Goal: Task Accomplishment & Management: Use online tool/utility

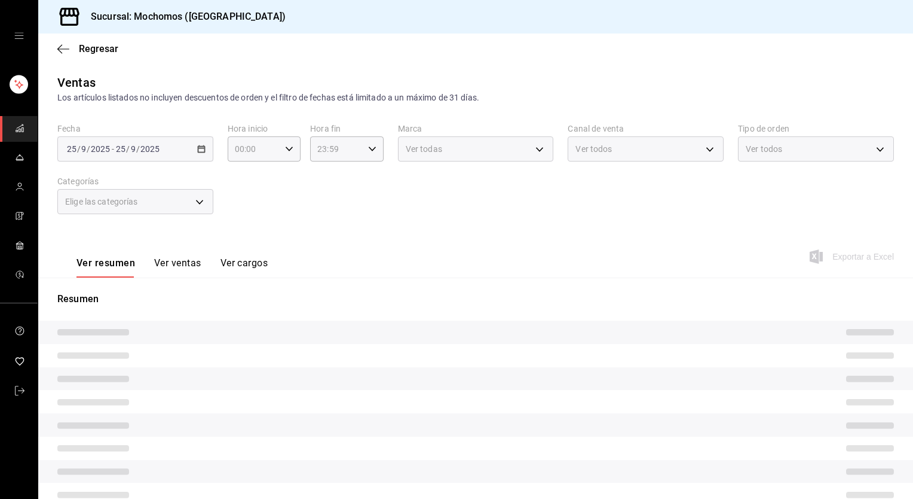
type input "PARROT,UBER_EATS,RAPPI,DIDI_FOOD,ONLINE"
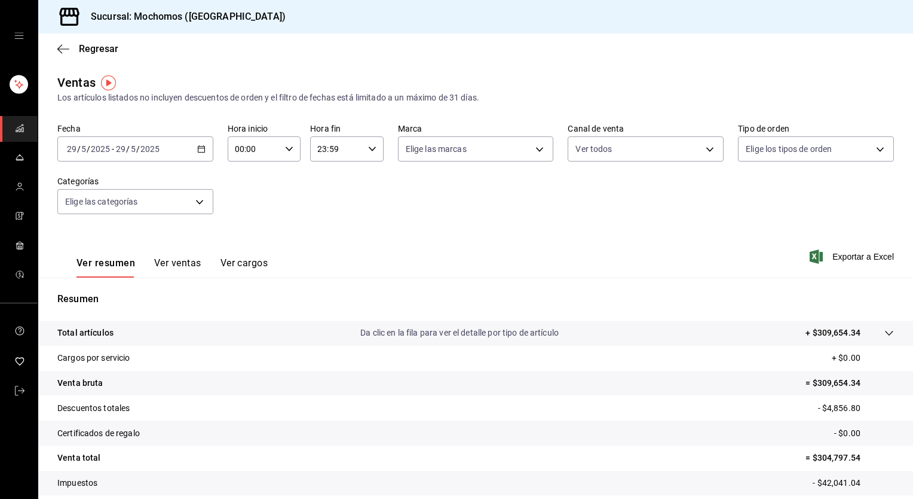
click at [201, 147] on icon "button" at bounding box center [201, 149] width 8 height 8
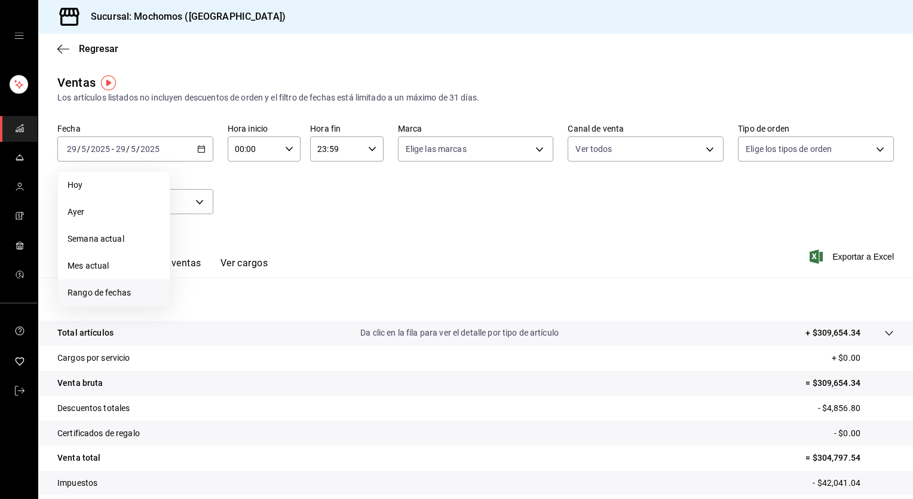
click at [100, 286] on span "Rango de fechas" at bounding box center [114, 292] width 93 height 13
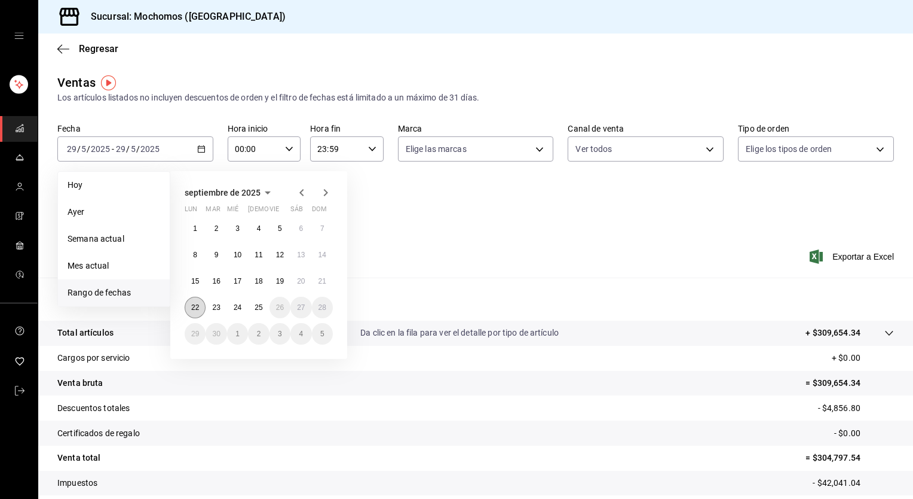
click at [191, 311] on button "22" at bounding box center [195, 308] width 21 height 22
click at [259, 307] on abbr "25" at bounding box center [259, 307] width 8 height 8
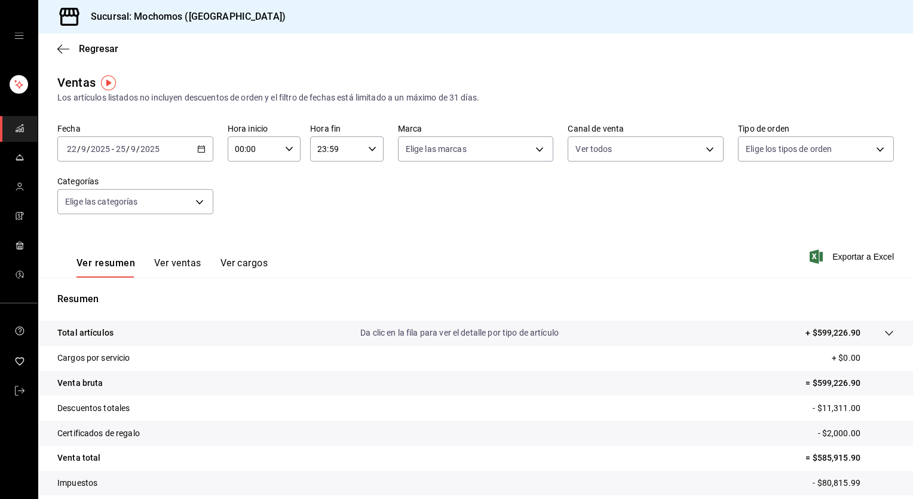
click at [287, 148] on icon "button" at bounding box center [289, 149] width 8 height 8
click at [243, 215] on span "05" at bounding box center [244, 211] width 17 height 10
type input "05:00"
click at [285, 178] on span "00" at bounding box center [280, 180] width 17 height 10
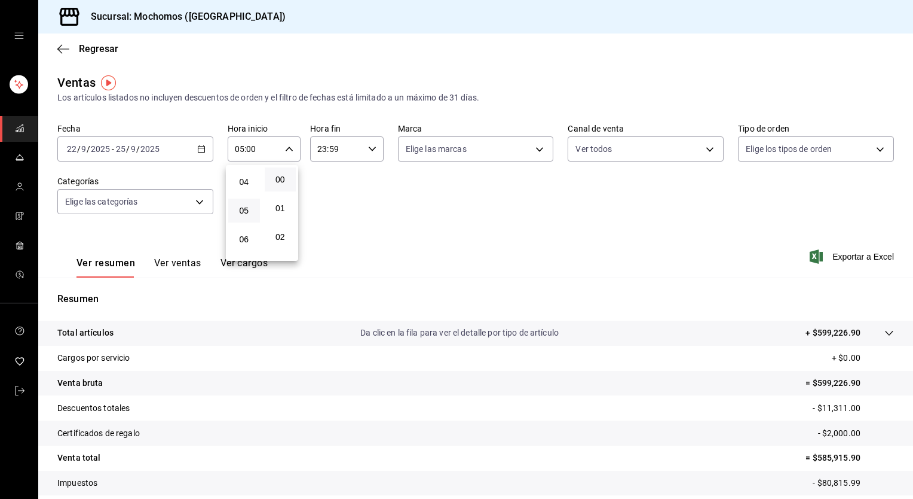
click at [371, 148] on div at bounding box center [456, 249] width 913 height 499
click at [371, 148] on \(Stroke\) "button" at bounding box center [372, 148] width 7 height 4
click at [325, 202] on span "05" at bounding box center [325, 199] width 17 height 10
click at [371, 178] on button "00" at bounding box center [363, 179] width 32 height 24
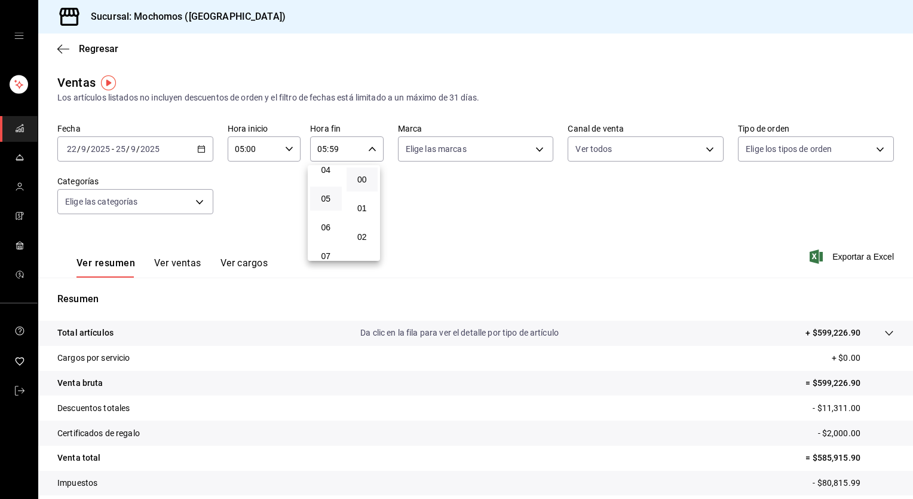
type input "05:00"
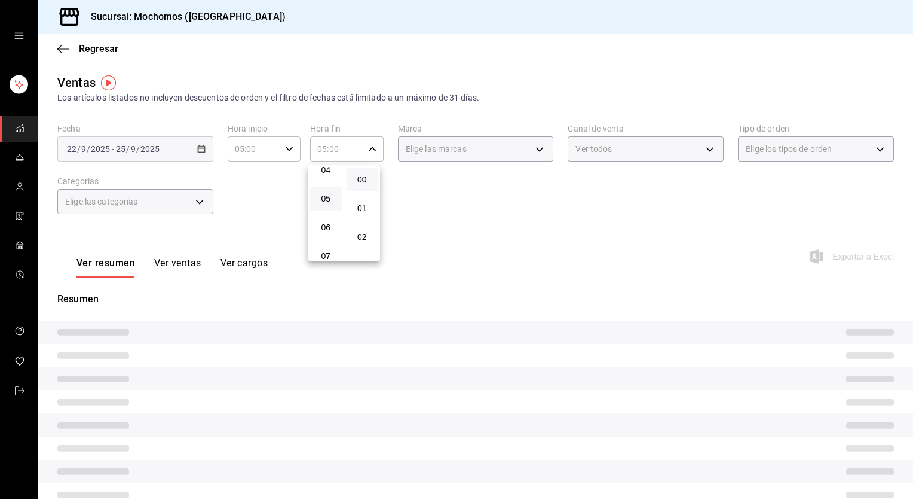
click at [426, 212] on div at bounding box center [456, 249] width 913 height 499
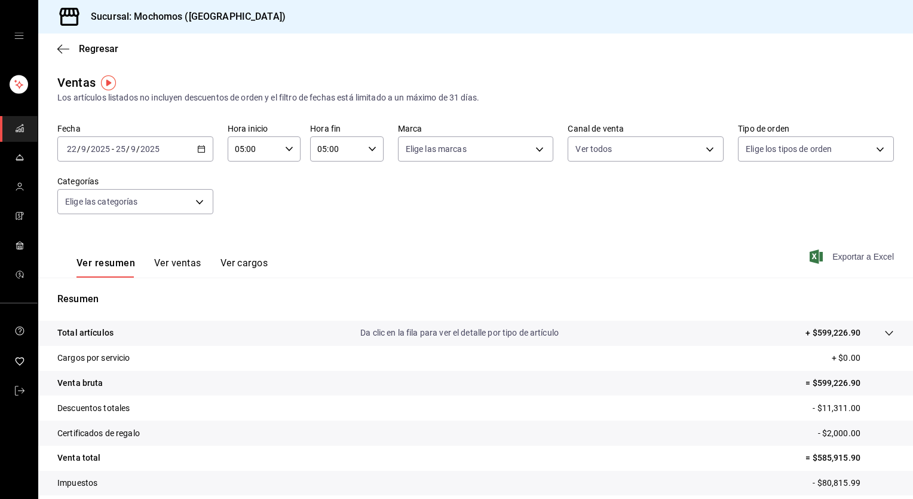
click at [857, 255] on span "Exportar a Excel" at bounding box center [853, 256] width 82 height 14
